Goal: Transaction & Acquisition: Subscribe to service/newsletter

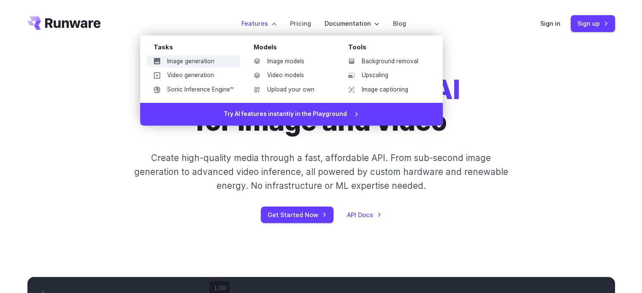
click at [194, 59] on link "Image generation" at bounding box center [193, 61] width 93 height 13
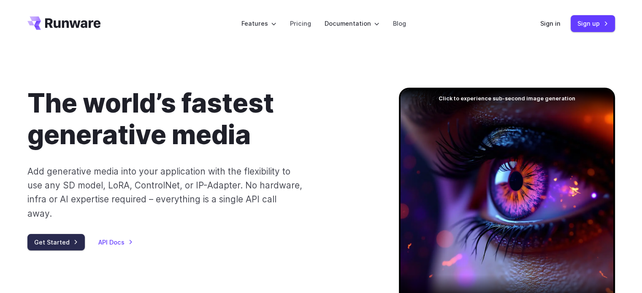
click at [40, 234] on link "Get Started" at bounding box center [55, 242] width 57 height 16
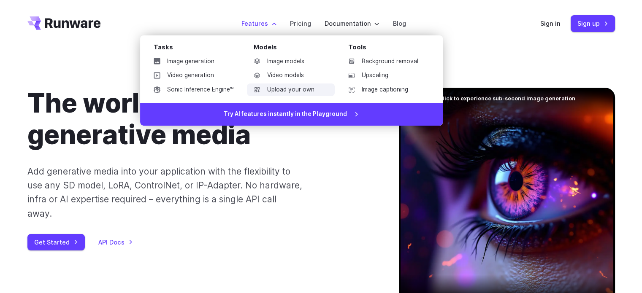
click at [289, 90] on link "Upload your own" at bounding box center [291, 90] width 88 height 13
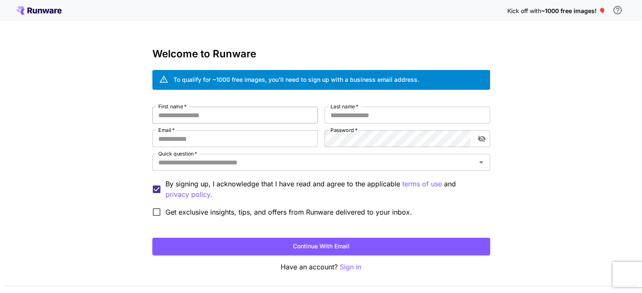
click at [208, 119] on input "First name   *" at bounding box center [234, 115] width 165 height 17
click at [216, 140] on input "Email   *" at bounding box center [234, 138] width 165 height 17
click at [70, 161] on div "Kick off with ~1000 free images! 🎈 Welcome to Runware To qualify for ~1000 free…" at bounding box center [321, 159] width 642 height 318
click at [274, 163] on input "Quick question   *" at bounding box center [314, 163] width 319 height 12
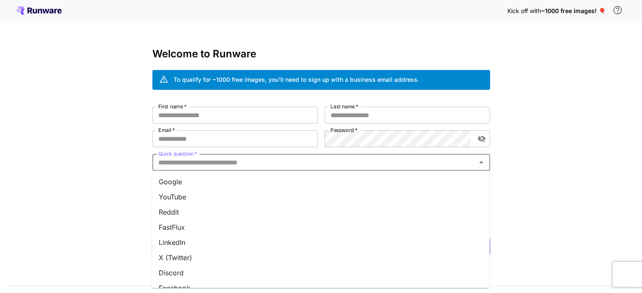
click at [221, 196] on li "YouTube" at bounding box center [321, 196] width 338 height 15
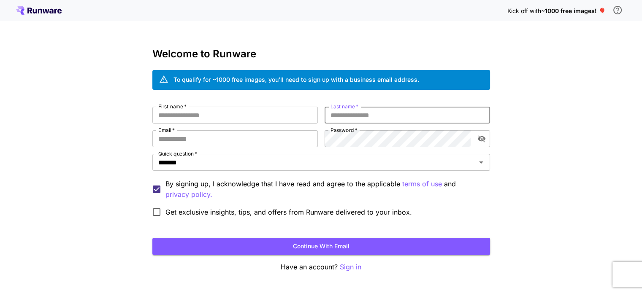
click at [361, 119] on input "Last name   *" at bounding box center [406, 115] width 165 height 17
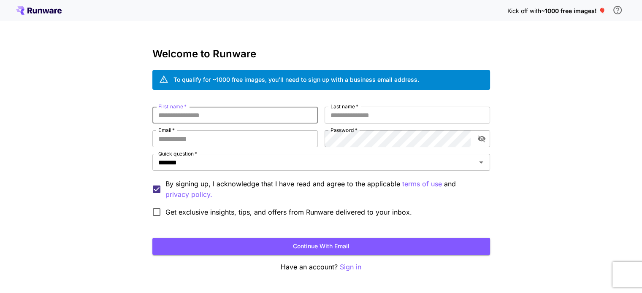
click at [227, 119] on input "First name   *" at bounding box center [234, 115] width 165 height 17
type input "*********"
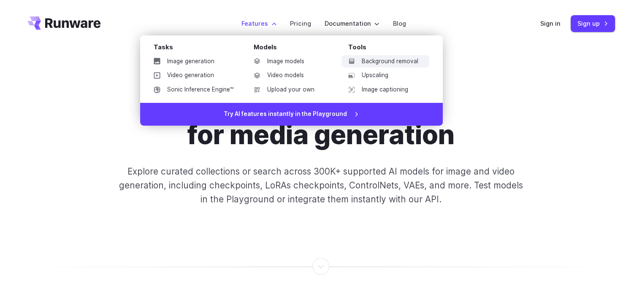
click at [375, 62] on link "Background removal" at bounding box center [385, 61] width 88 height 13
